Goal: Task Accomplishment & Management: Manage account settings

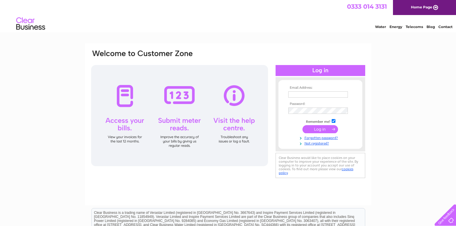
type input "Vicky.chapman@sandythain.co.uk"
click at [320, 128] on input "submit" at bounding box center [320, 129] width 36 height 8
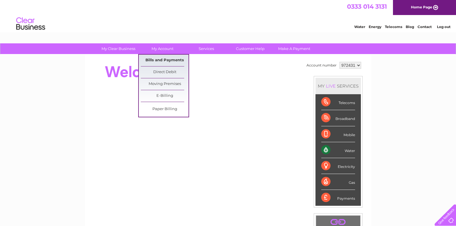
click at [159, 60] on link "Bills and Payments" at bounding box center [165, 61] width 48 height 12
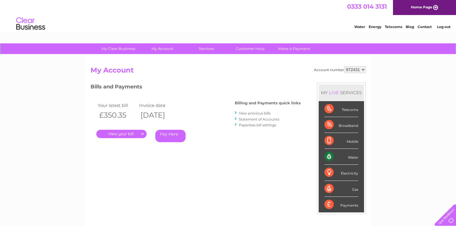
click at [136, 134] on link "." at bounding box center [121, 134] width 50 height 8
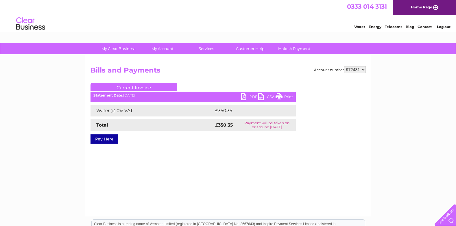
click at [245, 96] on link "PDF" at bounding box center [249, 97] width 17 height 8
